Goal: Task Accomplishment & Management: Manage account settings

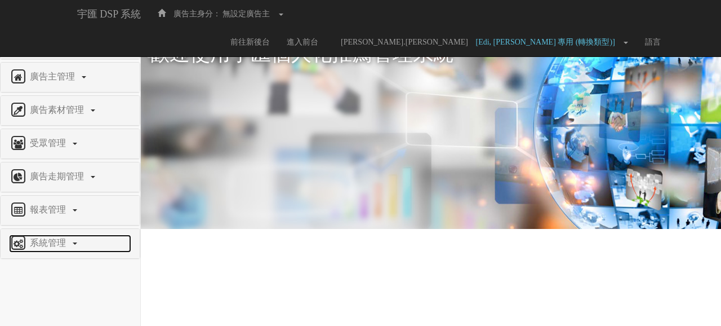
click at [56, 248] on link "系統管理" at bounding box center [70, 243] width 122 height 18
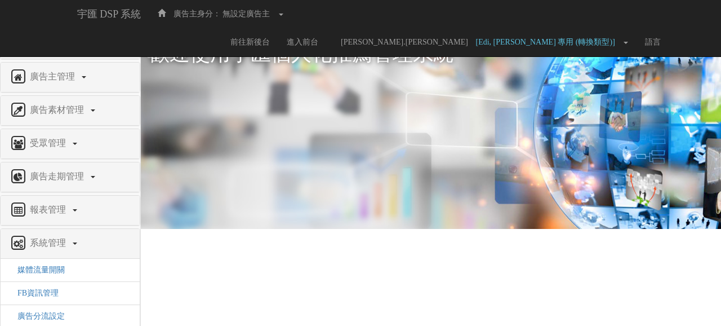
click at [53, 41] on span "權限管理" at bounding box center [49, 43] width 45 height 10
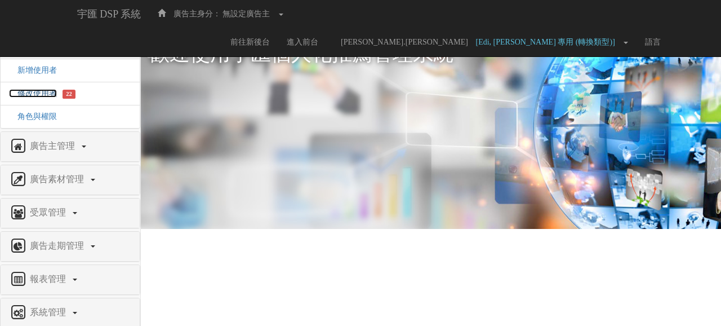
click at [44, 92] on span "修改使用者" at bounding box center [33, 93] width 48 height 8
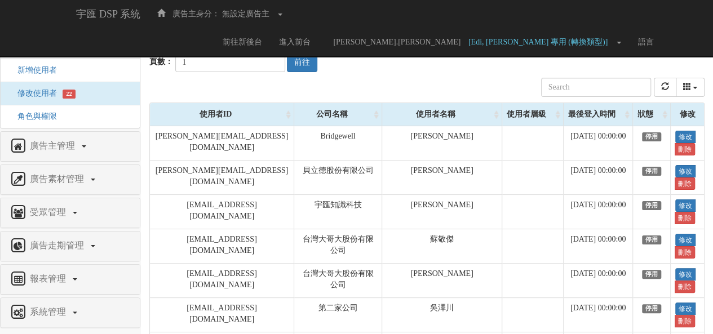
scroll to position [6, 0]
click at [581, 90] on input "text" at bounding box center [596, 87] width 110 height 19
paste input "[PERSON_NAME][EMAIL_ADDRESS][DOMAIN_NAME]"
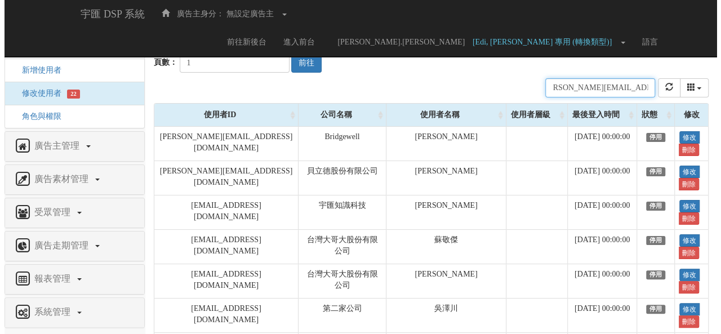
scroll to position [0, 0]
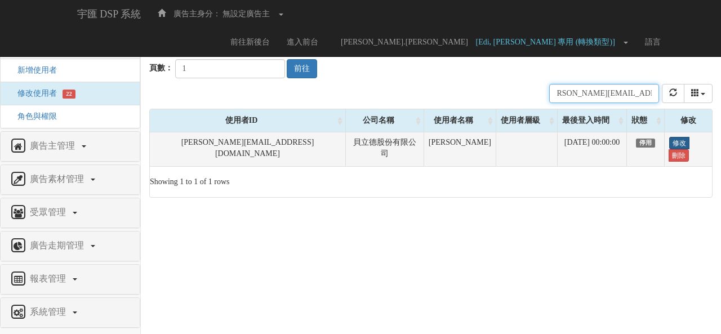
type input "[PERSON_NAME][EMAIL_ADDRESS][DOMAIN_NAME]"
click at [670, 145] on link "修改" at bounding box center [680, 143] width 20 height 12
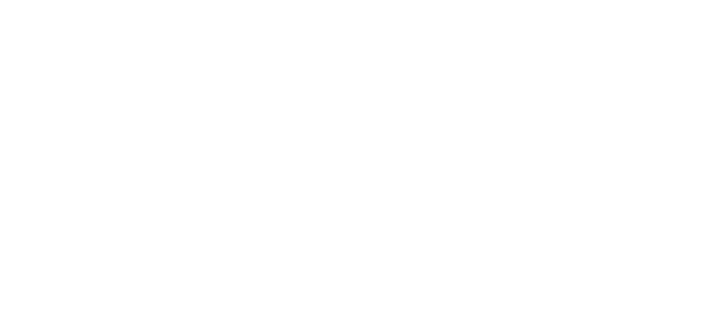
select select
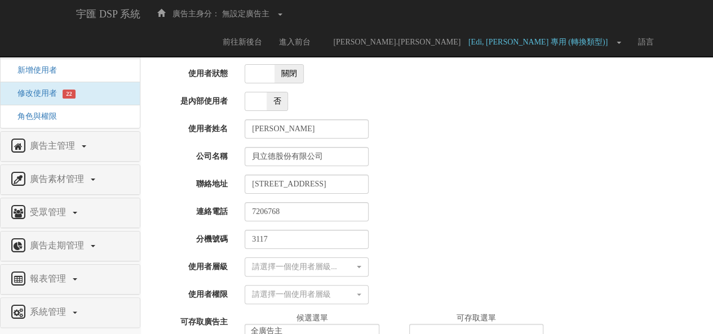
click at [262, 75] on span at bounding box center [259, 74] width 29 height 18
checkbox input "true"
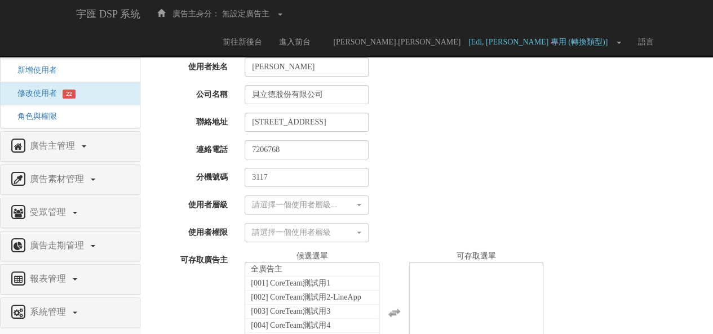
scroll to position [131, 0]
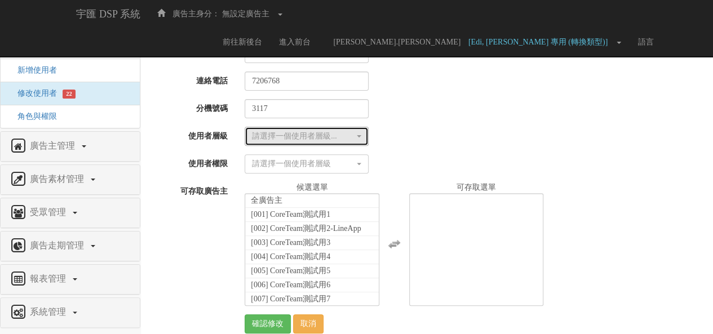
click at [323, 138] on div "請選擇一個使用者層級..." at bounding box center [303, 136] width 103 height 11
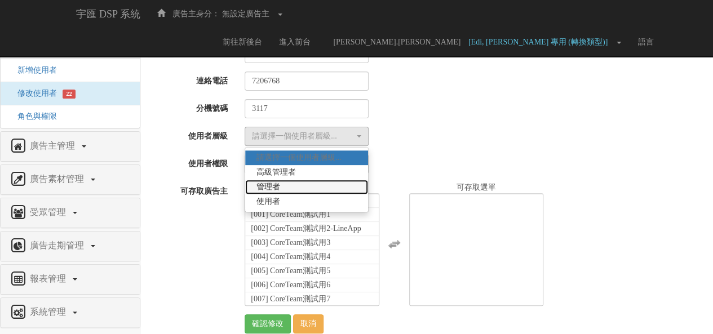
click at [311, 184] on link "管理者" at bounding box center [306, 187] width 123 height 15
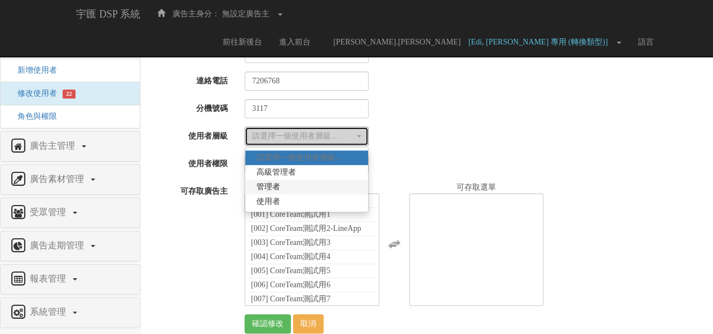
select select "Manager"
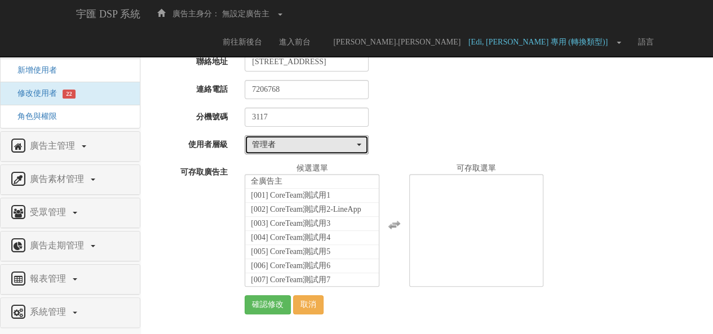
scroll to position [121, 0]
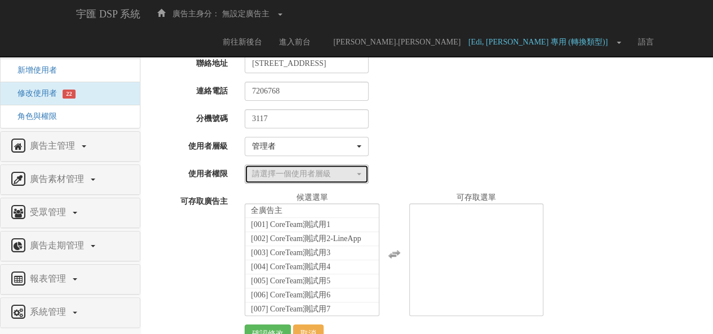
click at [296, 172] on div "請選擇一個使用者層級" at bounding box center [303, 174] width 103 height 11
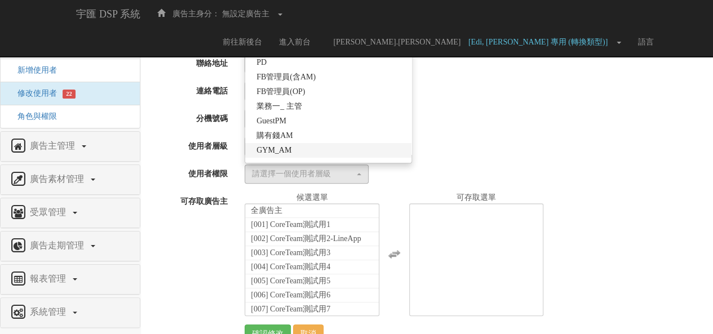
scroll to position [319, 0]
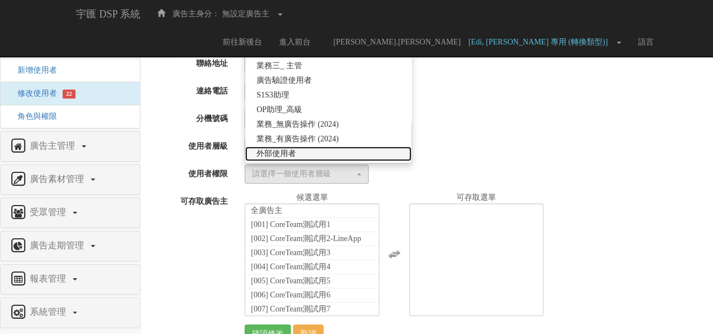
click at [294, 156] on span "外部使用者" at bounding box center [275, 153] width 39 height 11
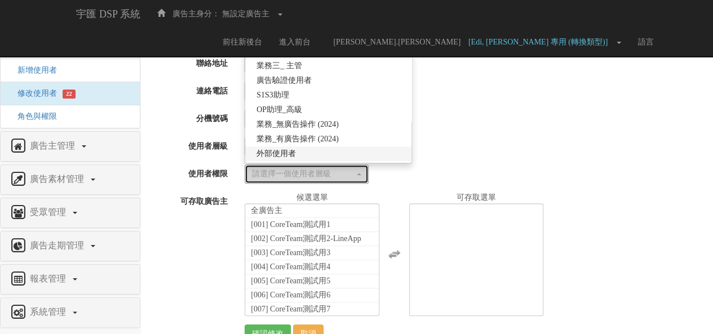
select select "69"
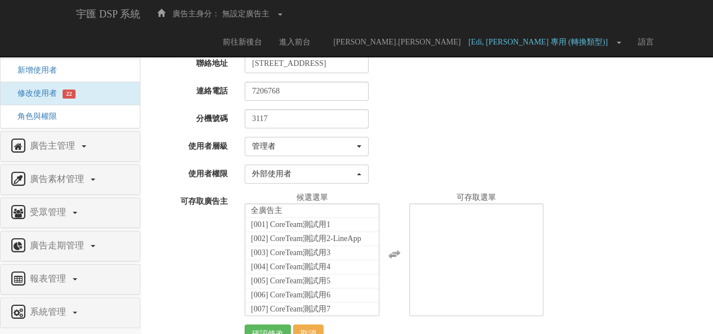
click at [426, 159] on div "Email karen.kuo@dxglobal.com 使用者狀態 啟動 關閉 是內部使用者 是 否 使用者姓名 郭芷君 公司名稱 貝立德股份有限公司 聯絡…" at bounding box center [426, 130] width 555 height 428
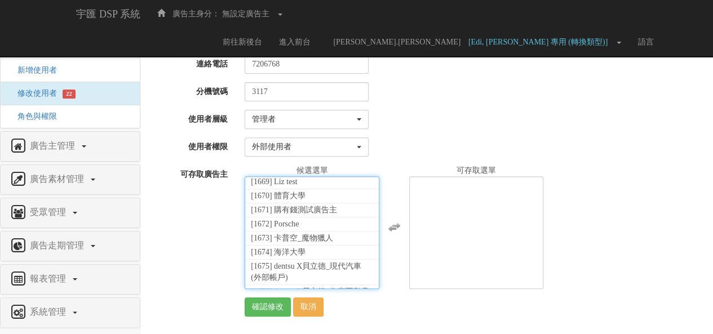
scroll to position [24003, 0]
select select "1690"
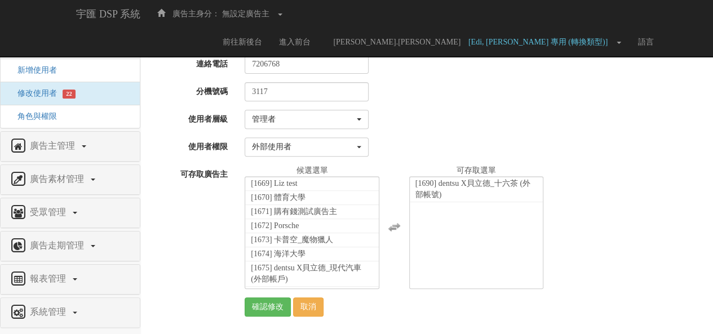
click at [202, 237] on div "可存取廣告主 全廣告主 [001] CoreTeam測試用1 [002] CoreTeam測試用2-LineApp [003] CoreTeam測試用3 [0…" at bounding box center [427, 227] width 572 height 124
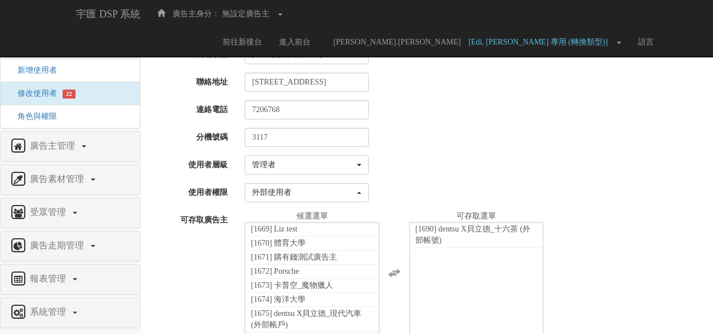
scroll to position [148, 0]
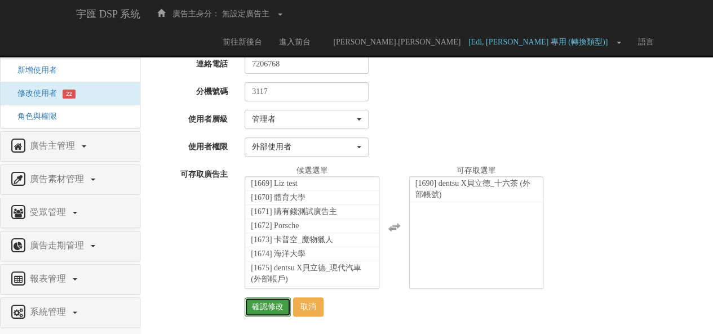
click at [270, 302] on input "確認修改" at bounding box center [268, 307] width 46 height 19
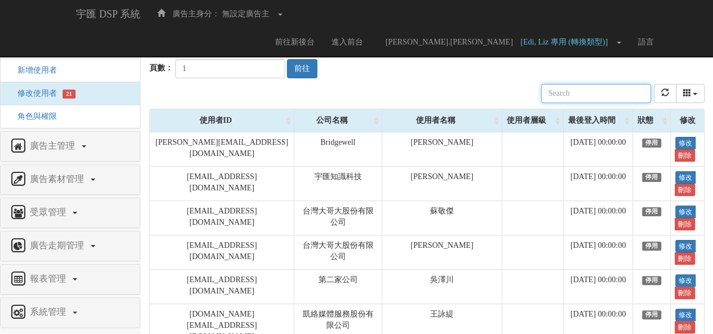
click at [579, 93] on input "text" at bounding box center [596, 93] width 110 height 19
paste input "2025.03.31"
type input "2025.03.31"
paste input "[PERSON_NAME][EMAIL_ADDRESS][DOMAIN_NAME]"
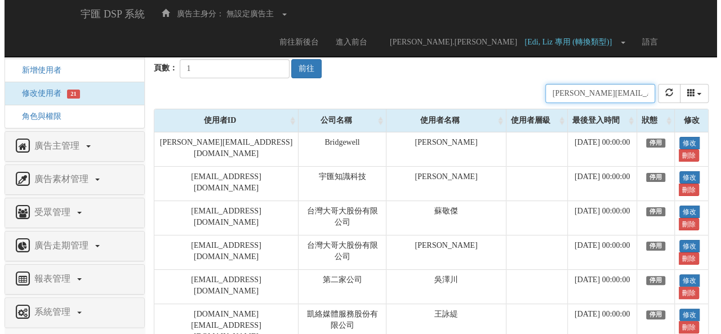
scroll to position [0, 11]
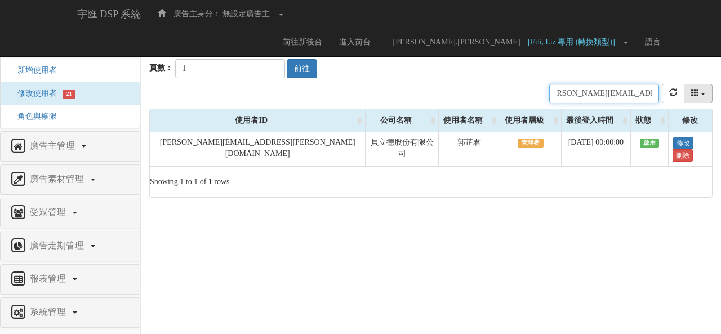
type input "[PERSON_NAME][EMAIL_ADDRESS][DOMAIN_NAME]"
click at [700, 89] on button "columns" at bounding box center [698, 93] width 29 height 19
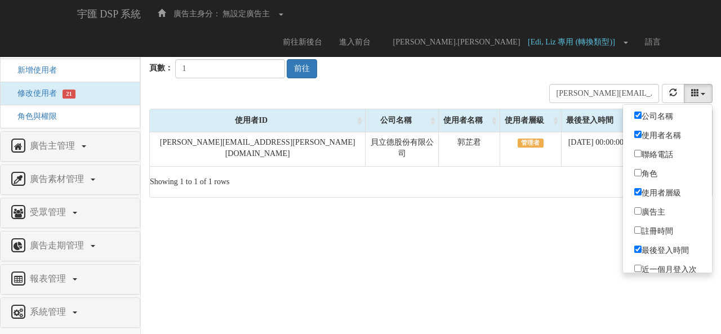
click at [651, 224] on label "註冊時間" at bounding box center [667, 231] width 89 height 16
click at [642, 227] on input "註冊時間" at bounding box center [638, 230] width 7 height 7
checkbox input "true"
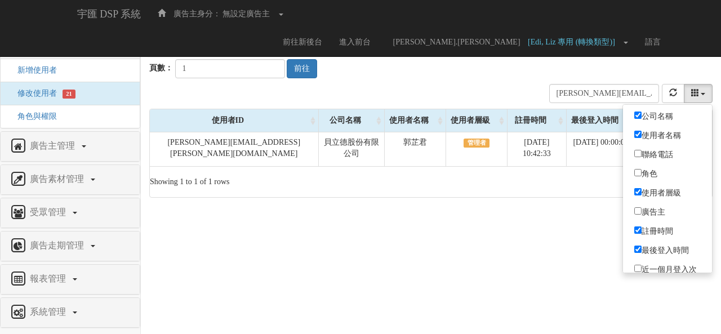
click at [552, 209] on html "宇匯 DSP 系統 廣告主身分： 無設定廣告主 無設定廣告主 [001] CoreTeam測試用1 [002] CoreTeam測試用2-LineApp [0…" at bounding box center [360, 104] width 721 height 209
